Goal: Task Accomplishment & Management: Use online tool/utility

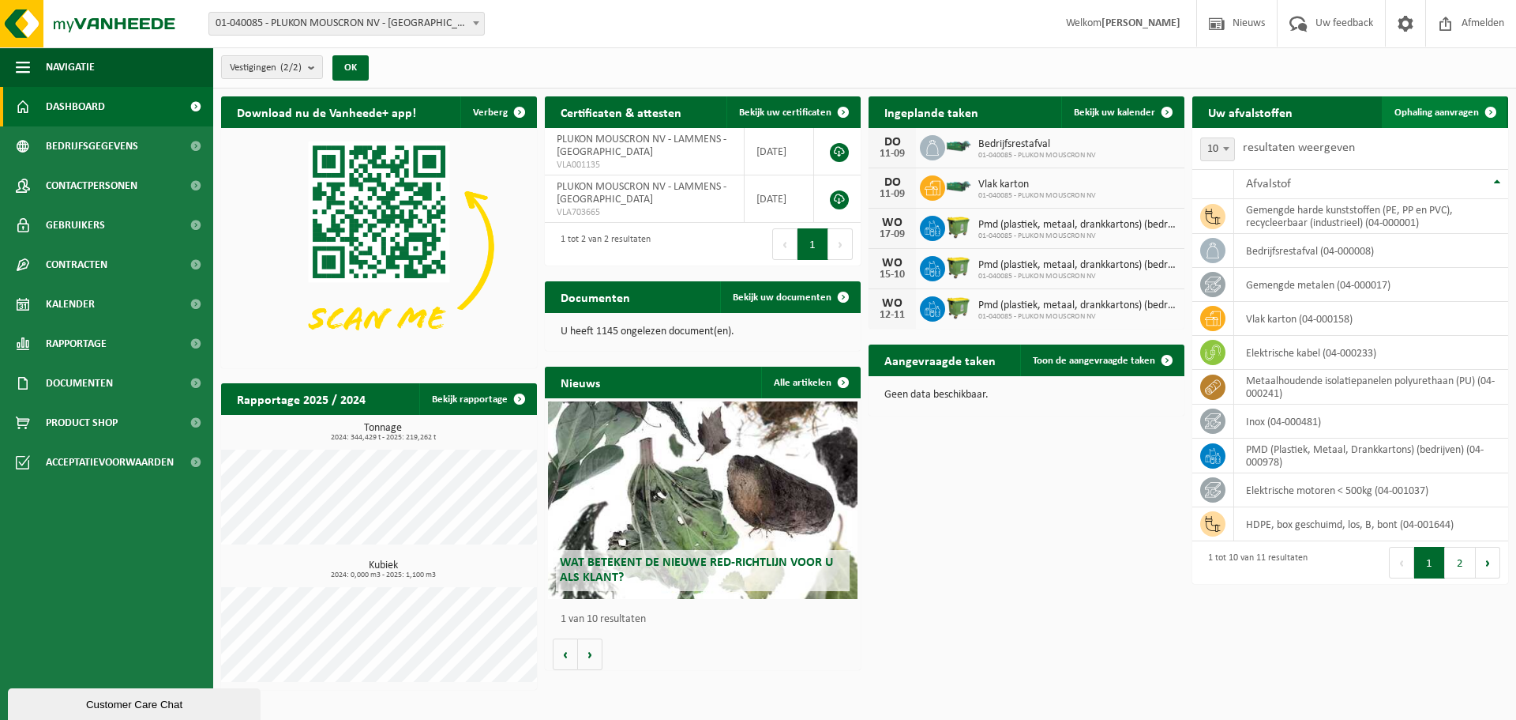
click at [1468, 111] on span "Ophaling aanvragen" at bounding box center [1437, 112] width 85 height 10
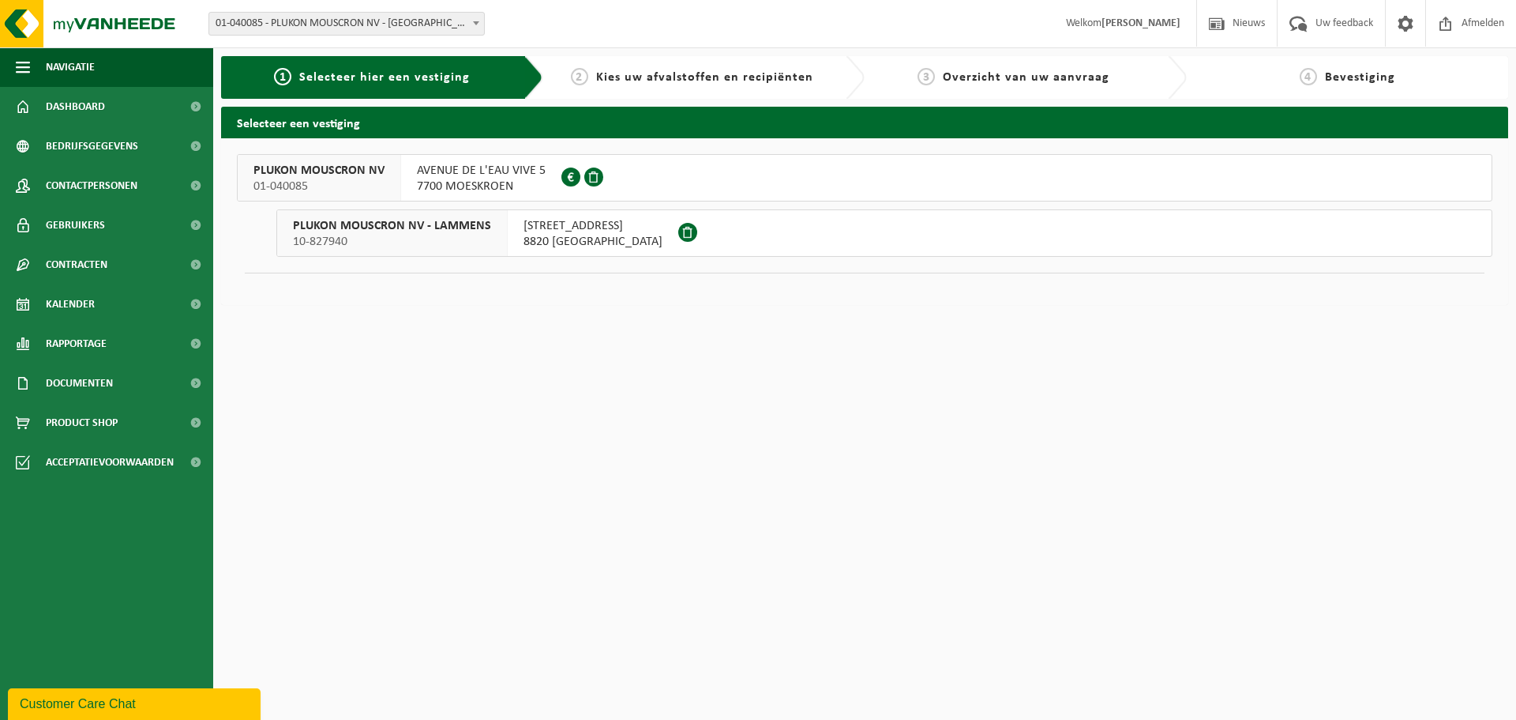
click at [505, 162] on div "AVENUE DE L'EAU VIVE 5 7700 MOESKROEN 0459.381.409" at bounding box center [481, 178] width 160 height 46
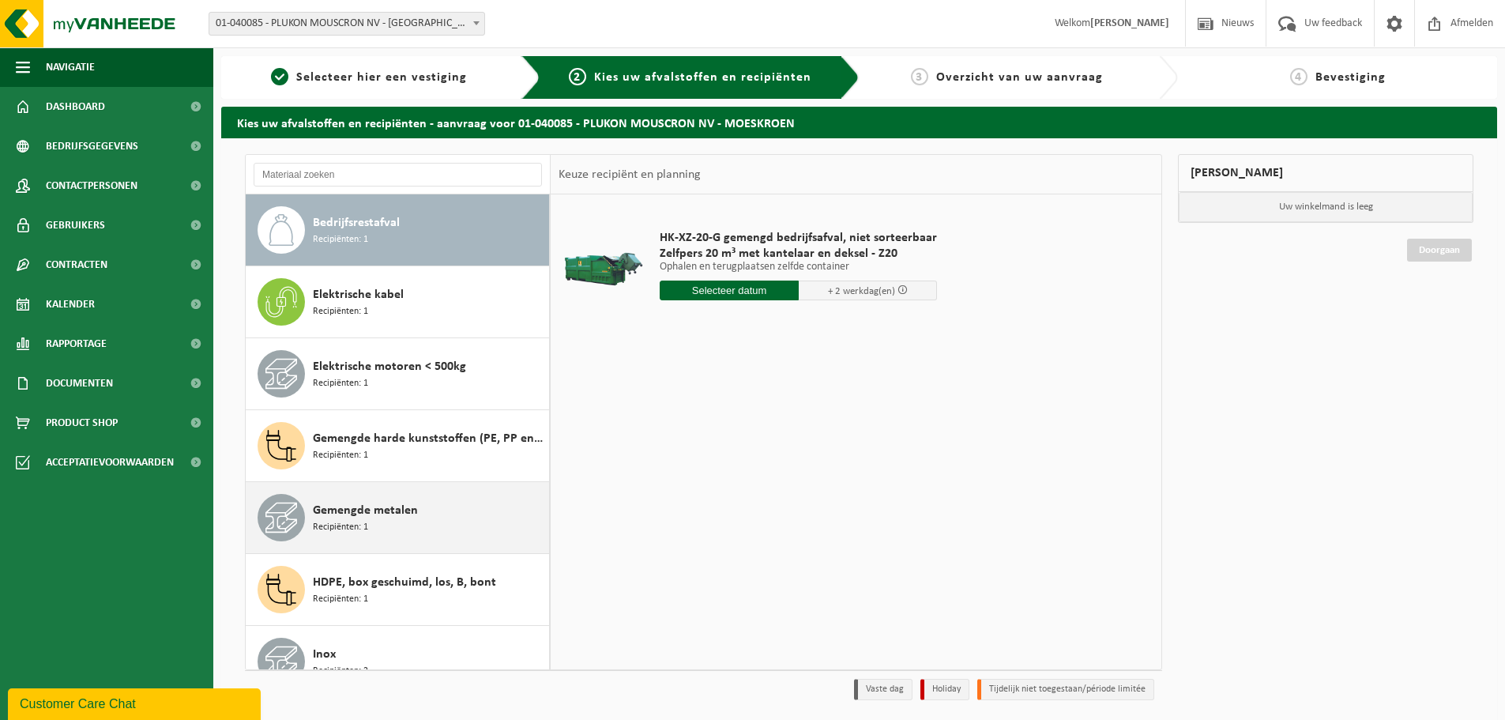
click at [346, 509] on span "Gemengde metalen" at bounding box center [365, 510] width 105 height 19
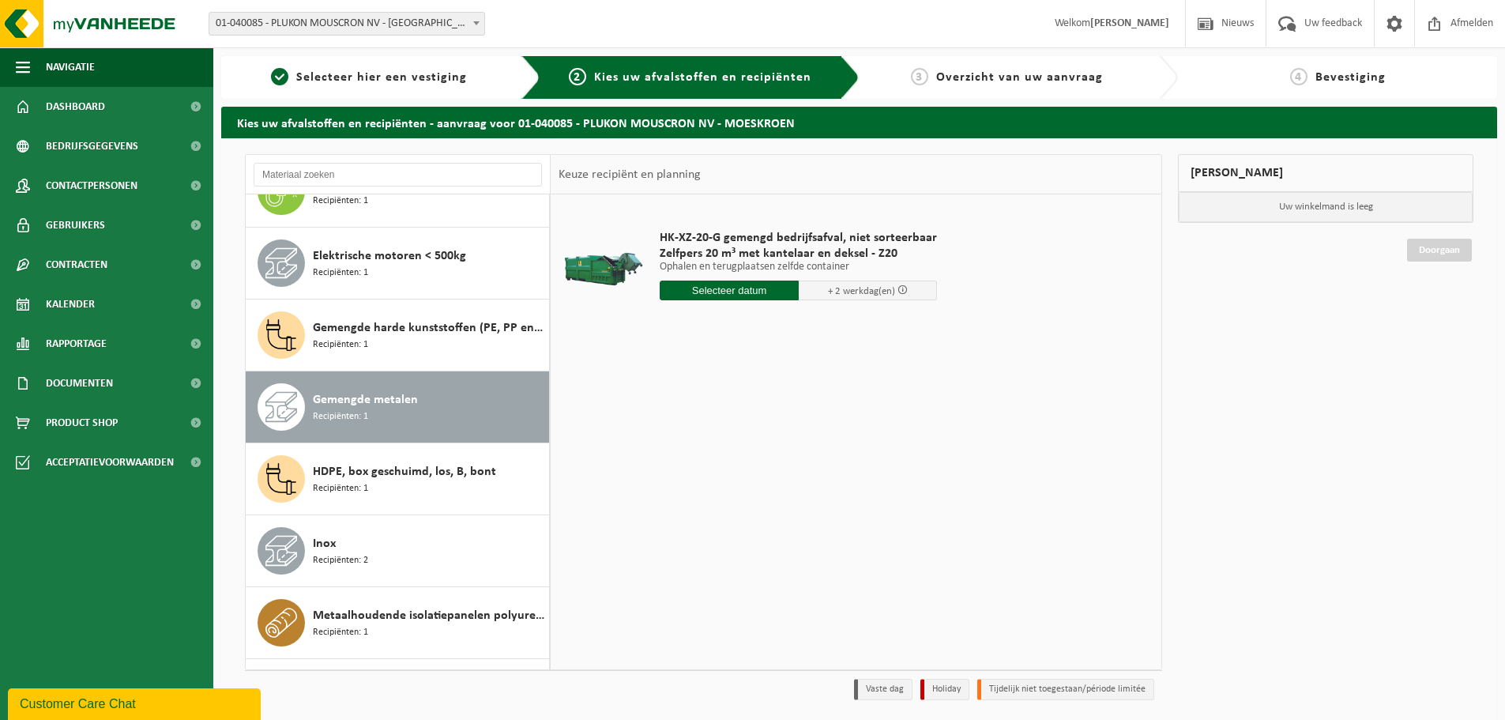
scroll to position [243, 0]
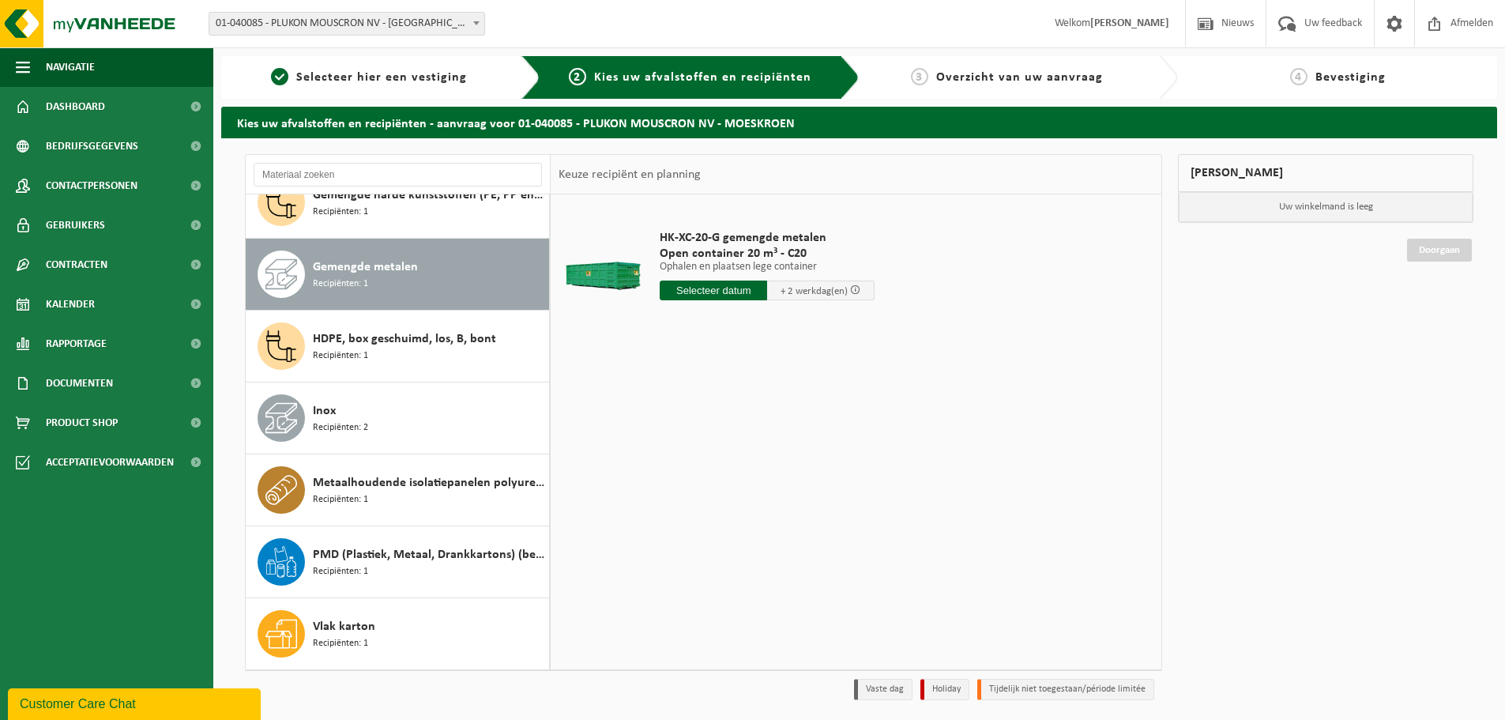
click at [856, 291] on span at bounding box center [855, 289] width 10 height 10
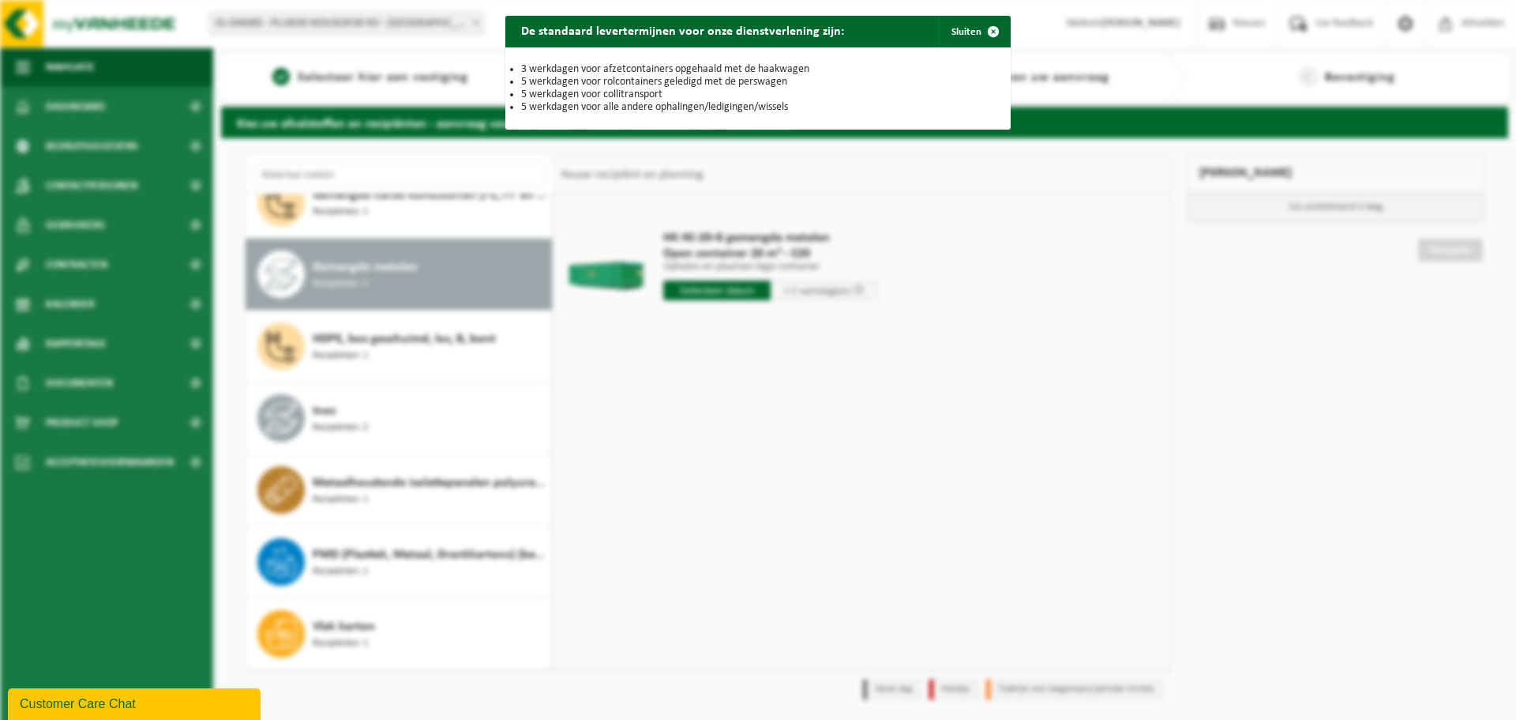
click at [654, 351] on div "De standaard levertermijnen voor onze dienstverlening zijn: Sluiten 3 werkdagen…" at bounding box center [758, 360] width 1516 height 720
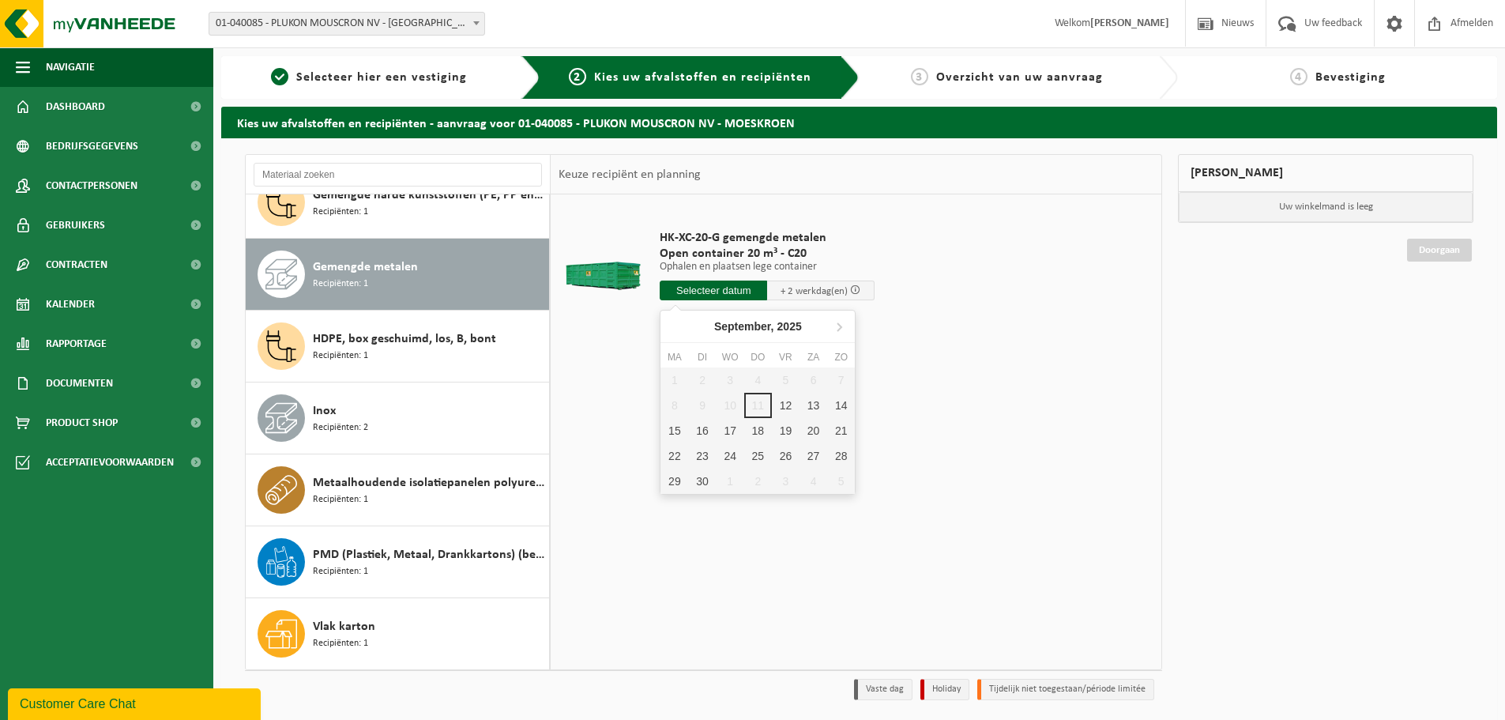
click at [710, 292] on input "text" at bounding box center [713, 290] width 107 height 20
click at [787, 408] on div "12" at bounding box center [786, 405] width 28 height 25
type input "Van 2025-09-12"
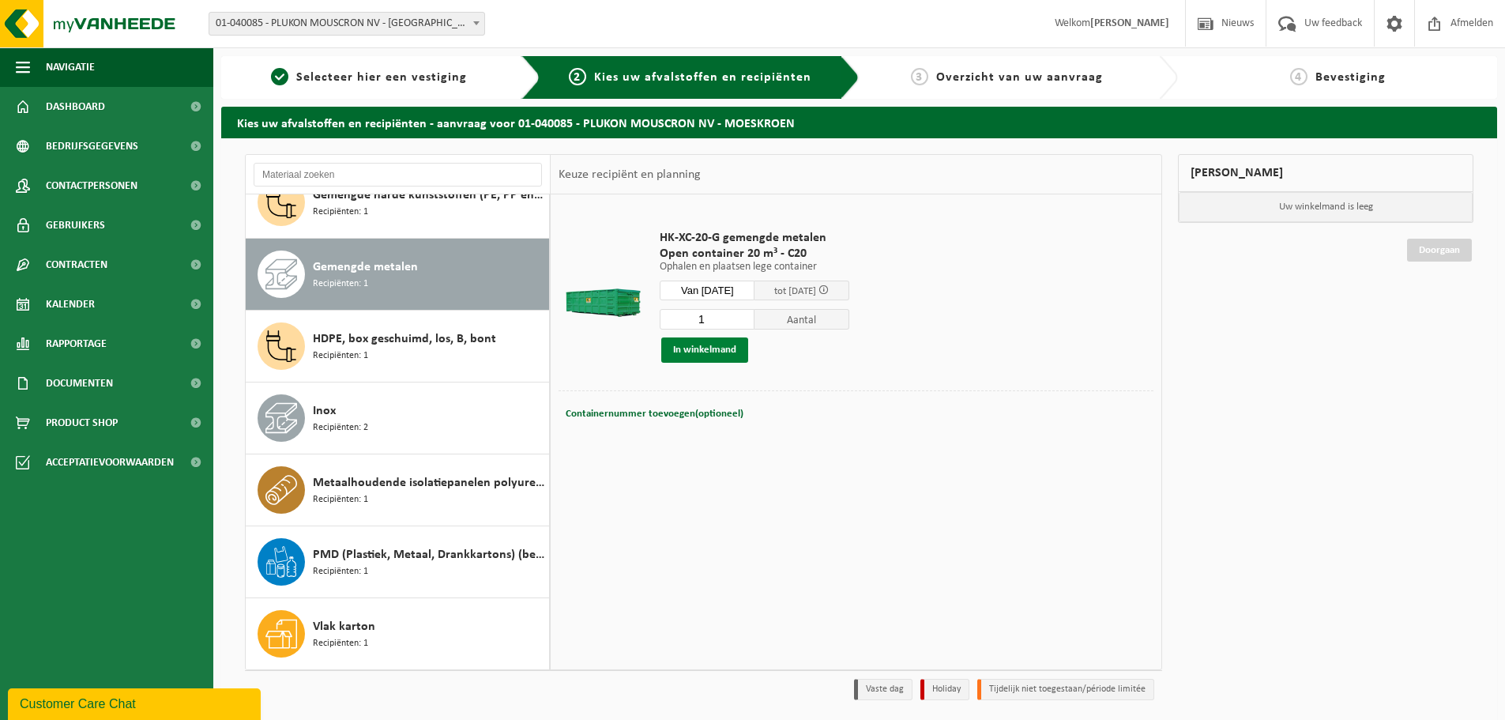
click at [701, 351] on button "In winkelmand" at bounding box center [704, 349] width 87 height 25
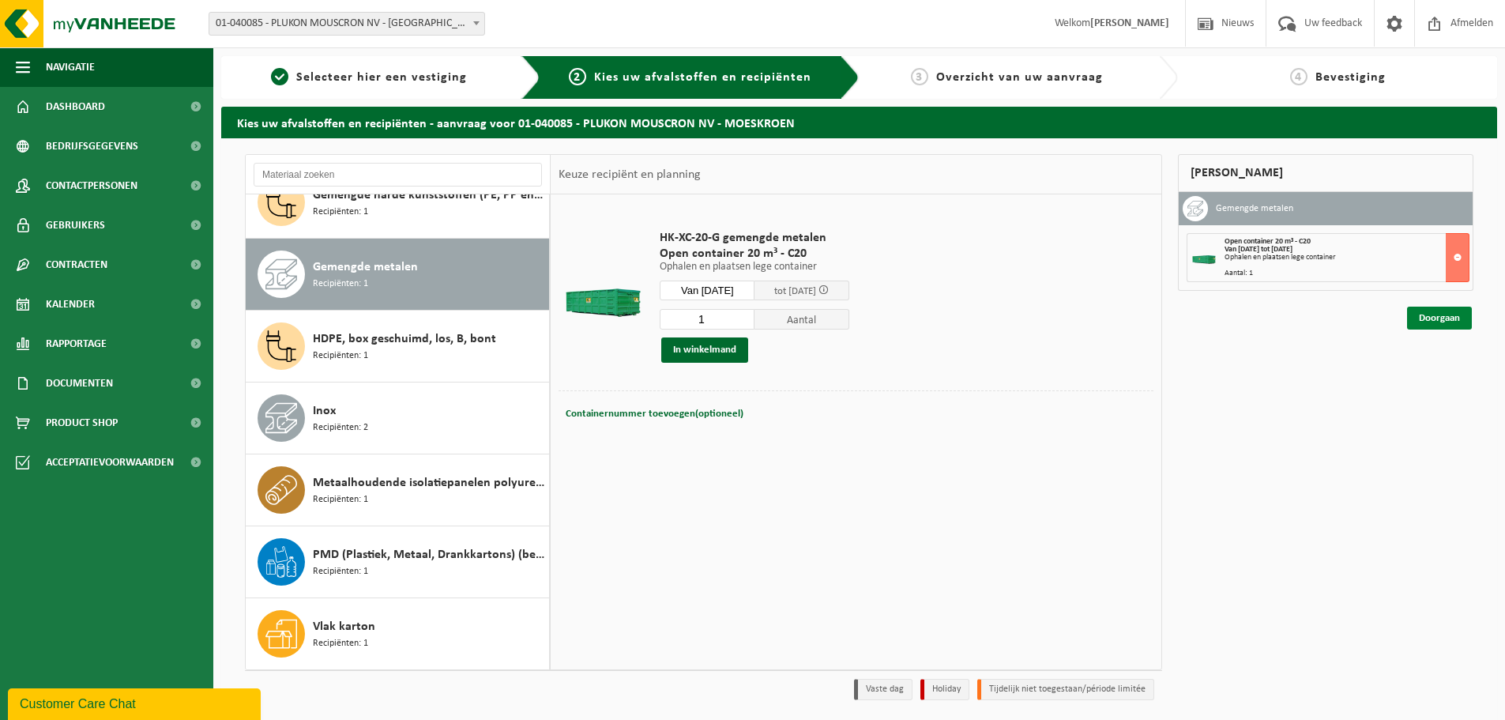
click at [1423, 321] on link "Doorgaan" at bounding box center [1439, 317] width 65 height 23
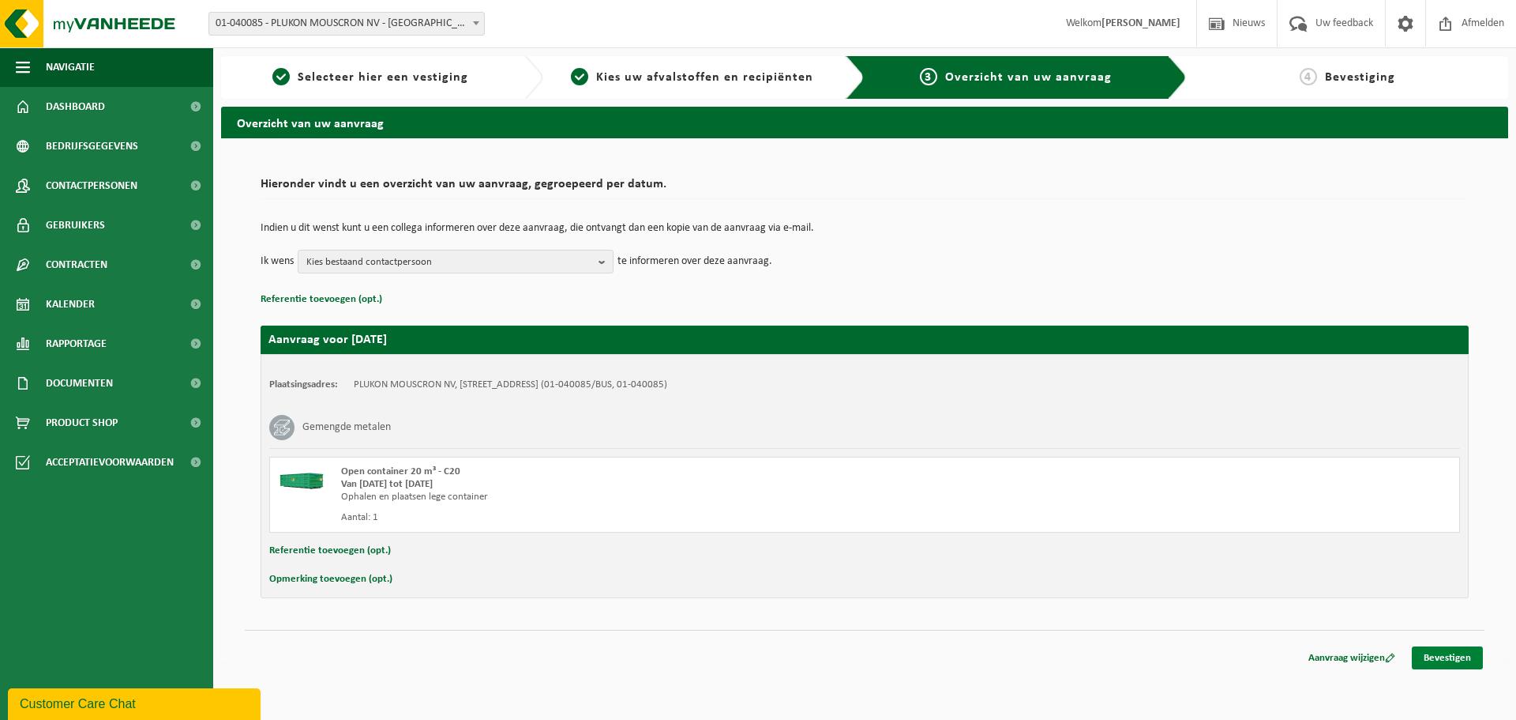
click at [1462, 653] on link "Bevestigen" at bounding box center [1447, 657] width 71 height 23
